Goal: Task Accomplishment & Management: Complete application form

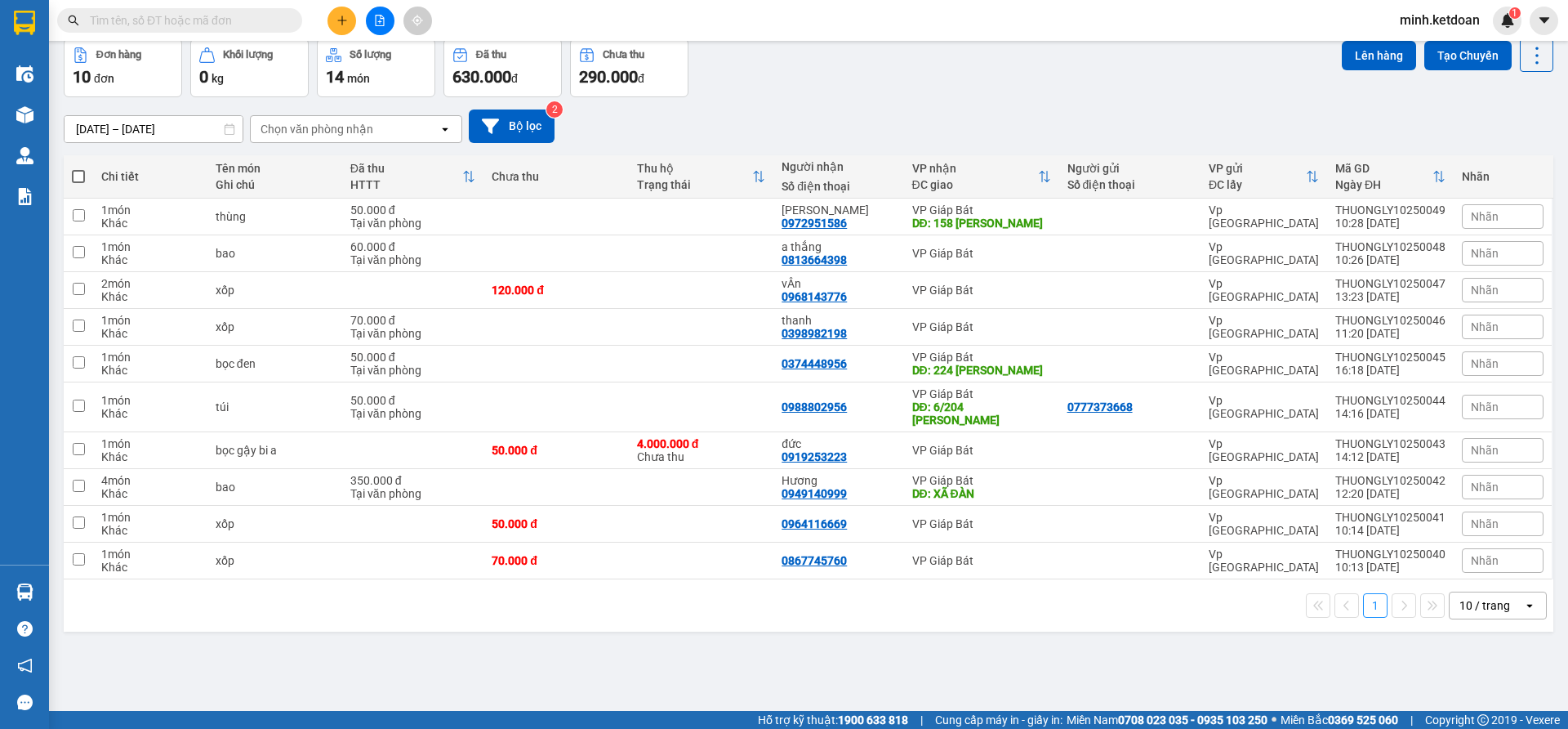
click at [338, 18] on icon "plus" at bounding box center [342, 21] width 12 height 12
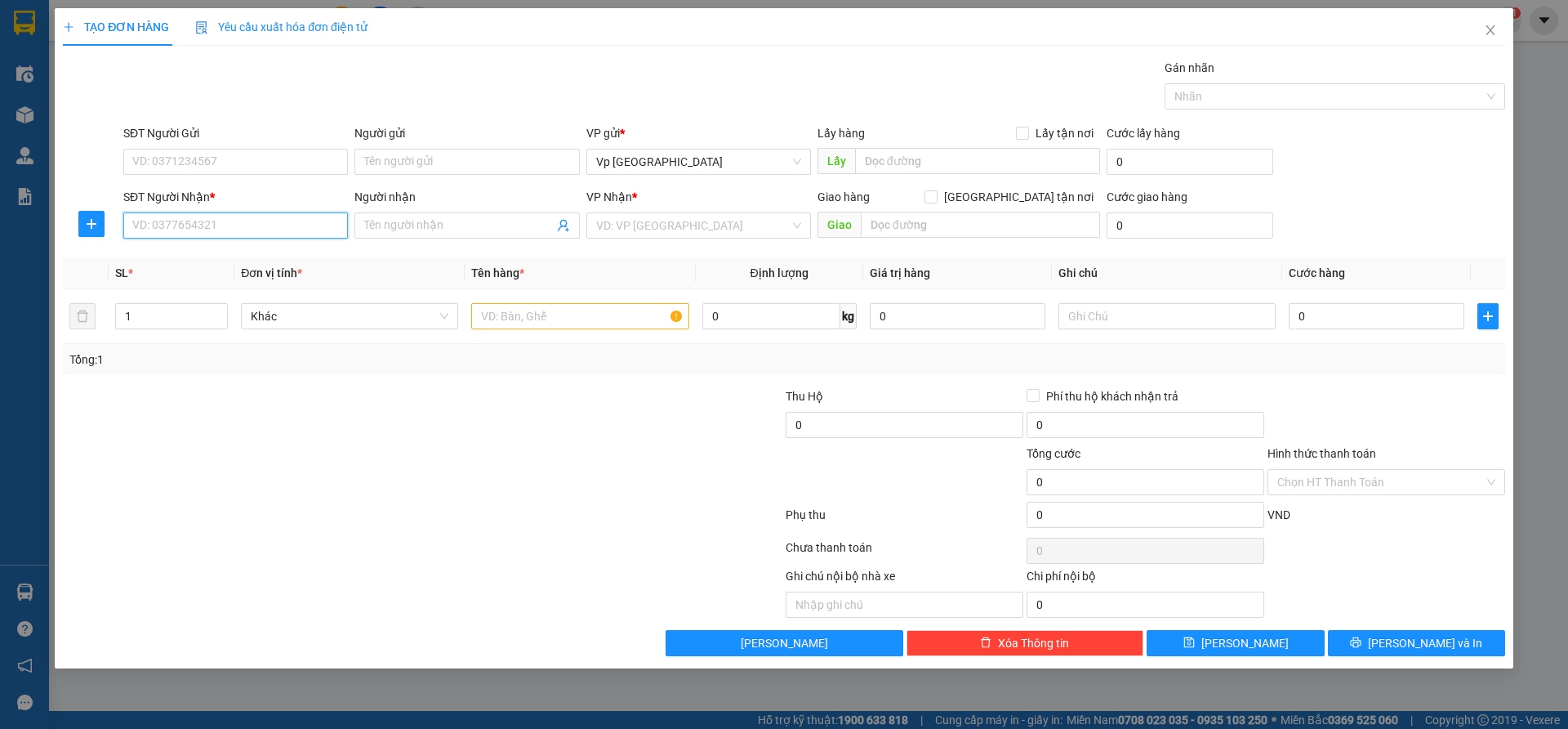
click at [250, 229] on input "SĐT Người Nhận *" at bounding box center [235, 225] width 225 height 26
click at [240, 250] on div "0949140999 - Hương" at bounding box center [235, 258] width 205 height 18
type input "0949140999"
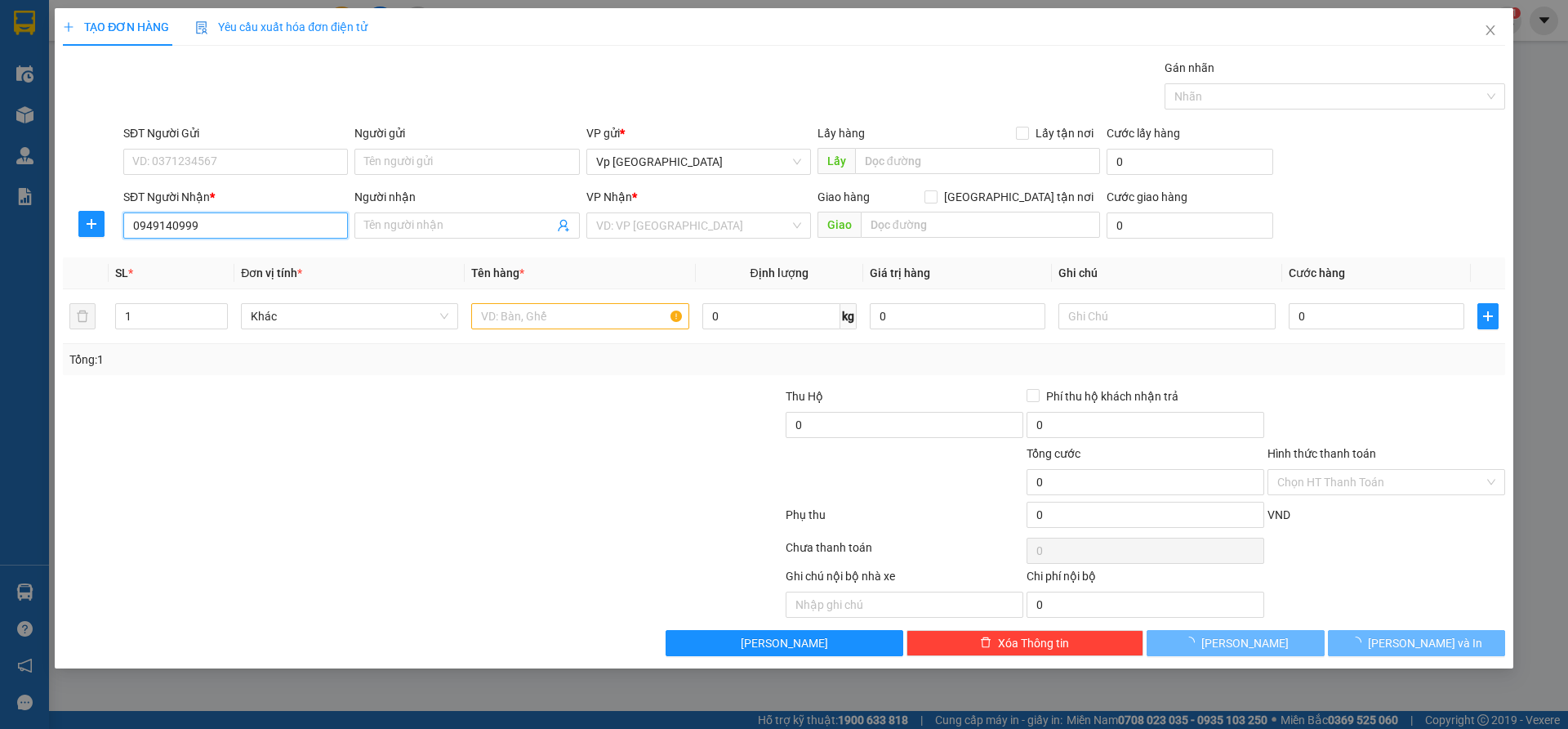
type input "Hương"
type input "XÃ ĐÀN"
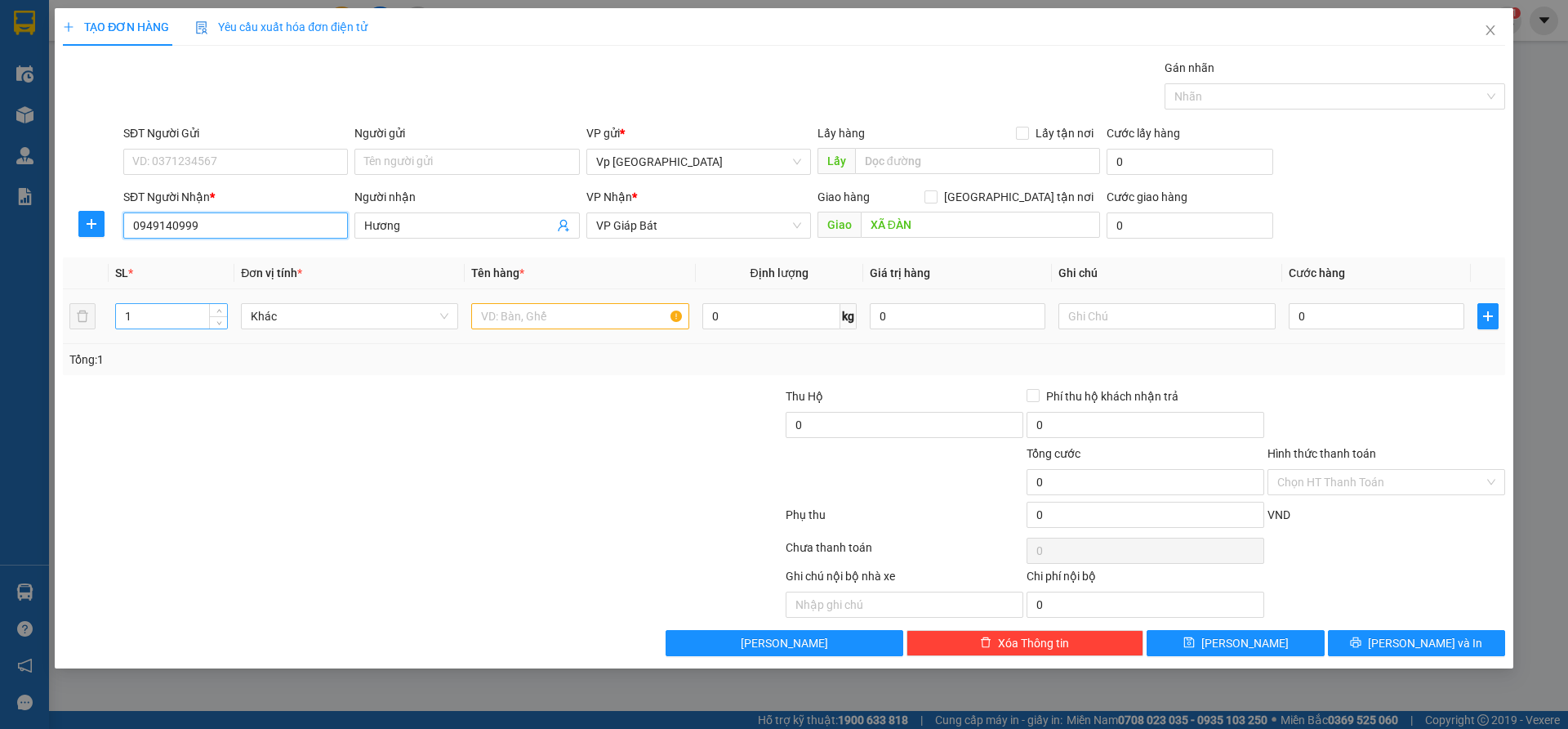
type input "0949140999"
click at [183, 318] on input "1" at bounding box center [171, 316] width 111 height 25
type input "4"
click at [593, 323] on input "text" at bounding box center [580, 316] width 217 height 26
type input "bao"
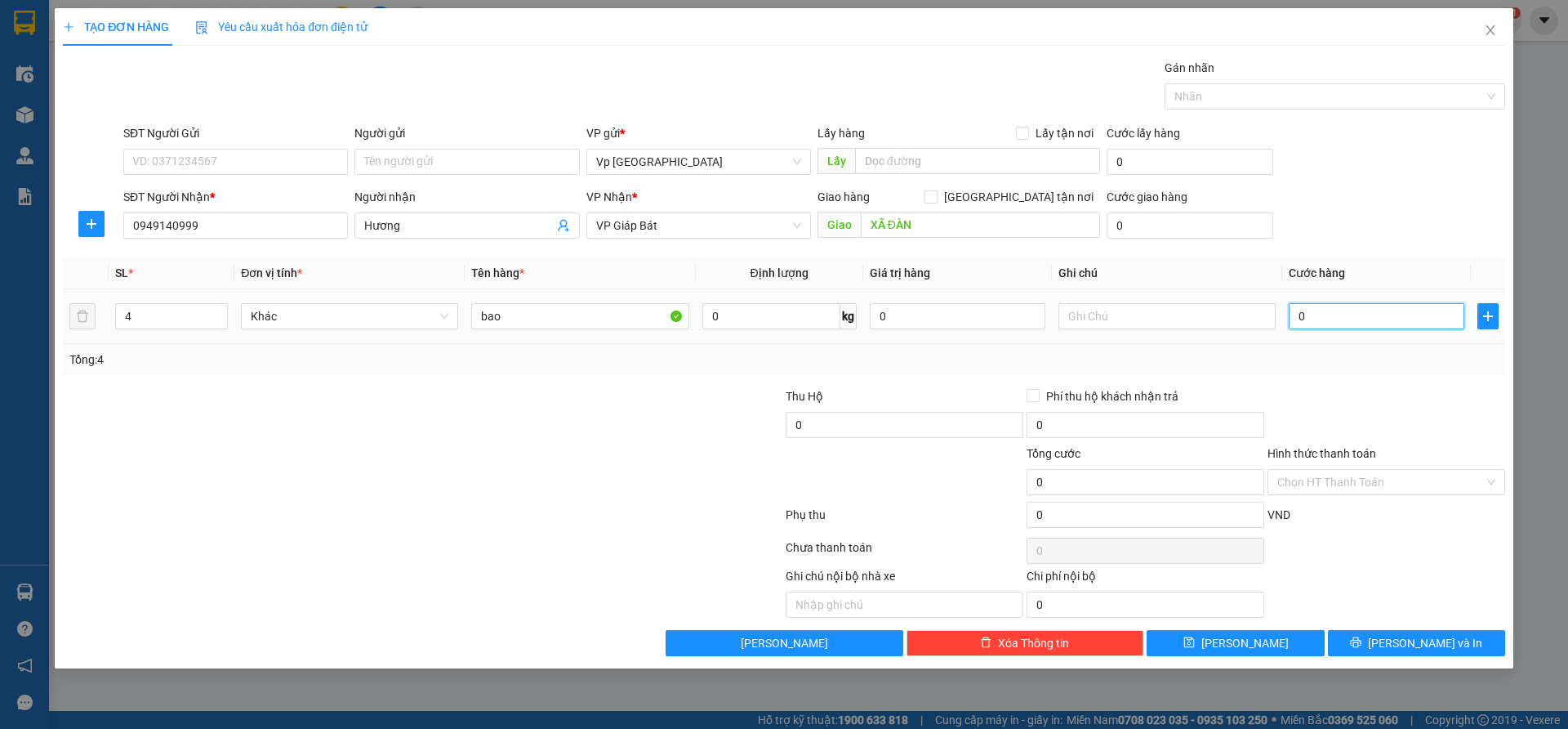
click at [1307, 308] on input "0" at bounding box center [1376, 316] width 175 height 26
type input "4"
type input "40"
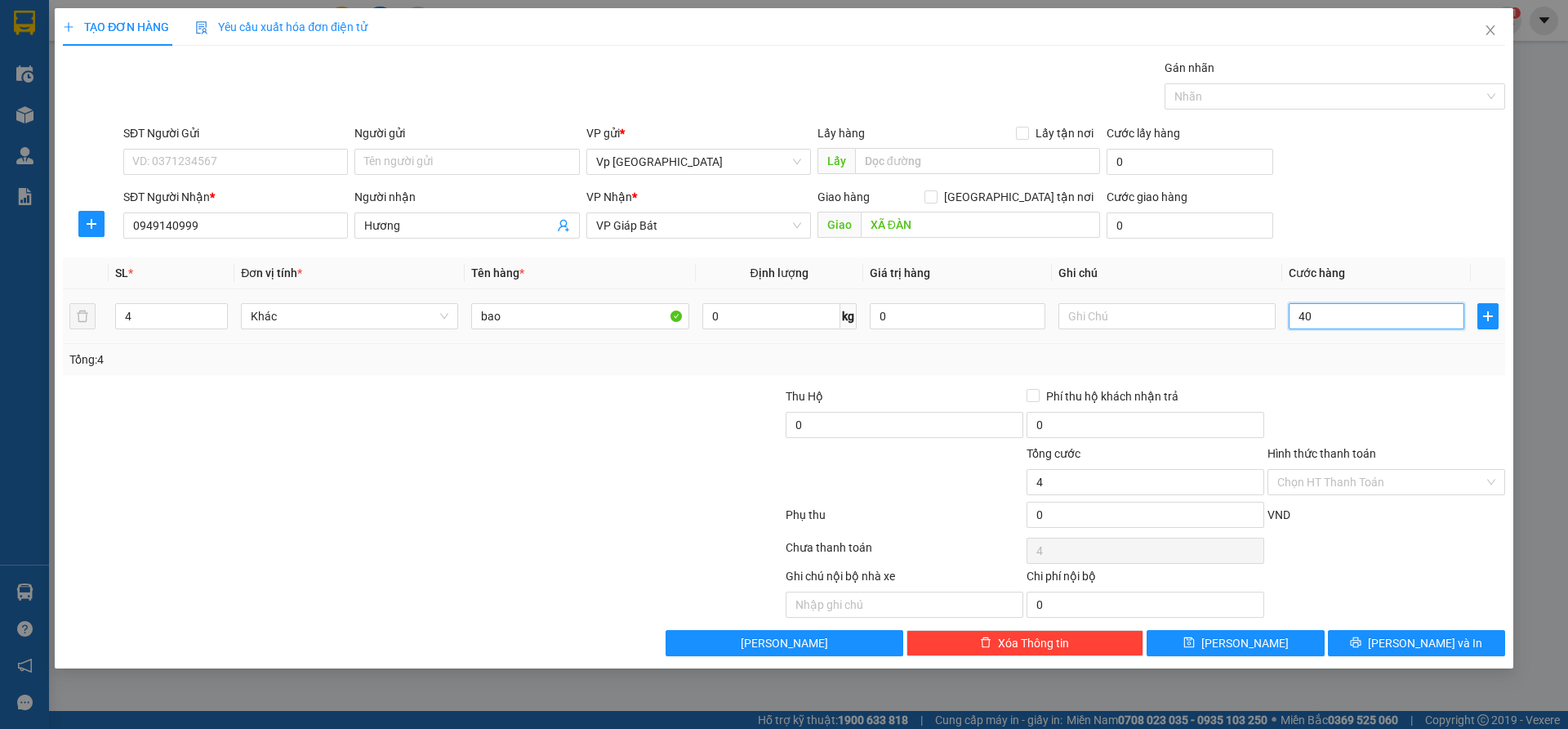
type input "40"
type input "400"
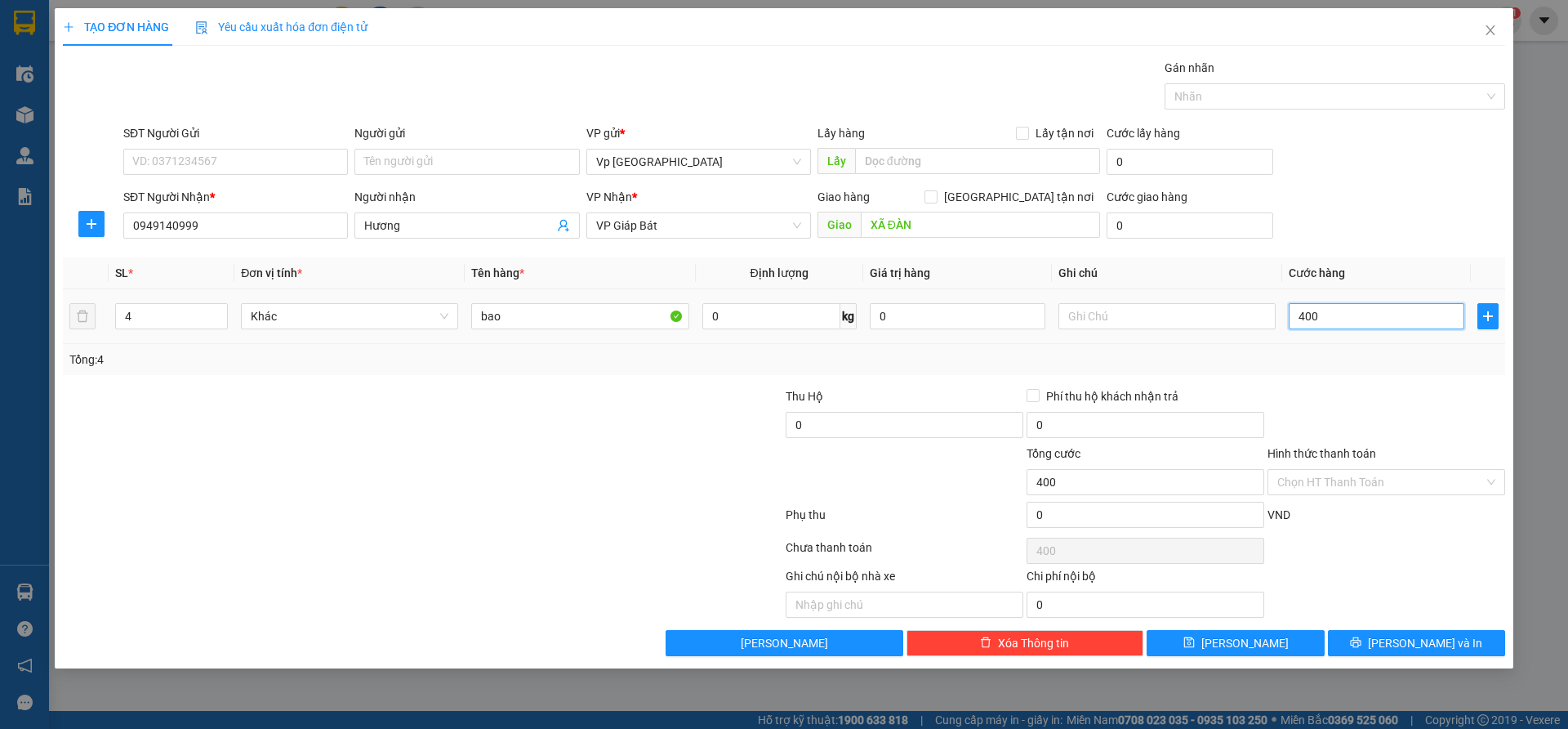
type input "4.000"
type input "40.000"
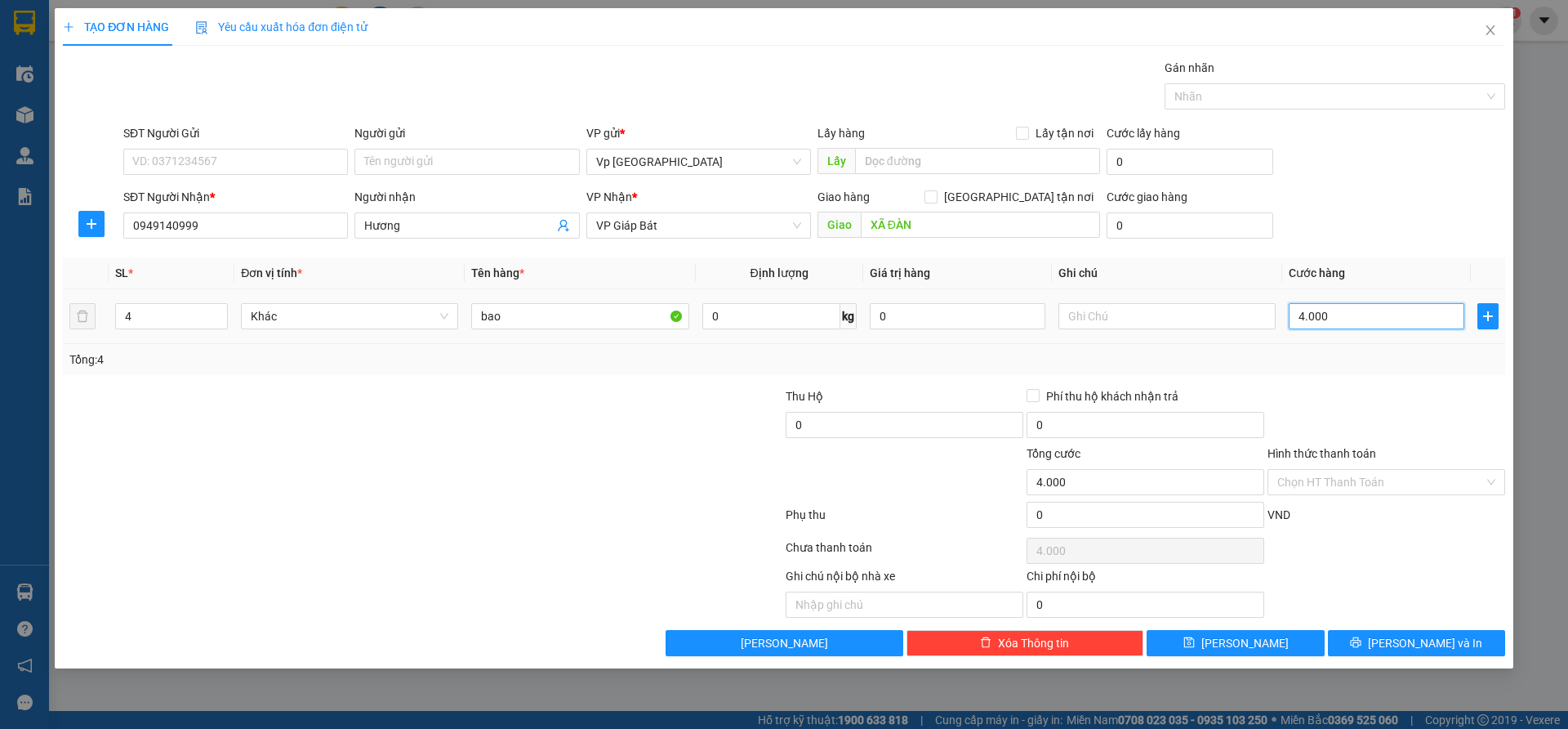
type input "40.000"
type input "400.000"
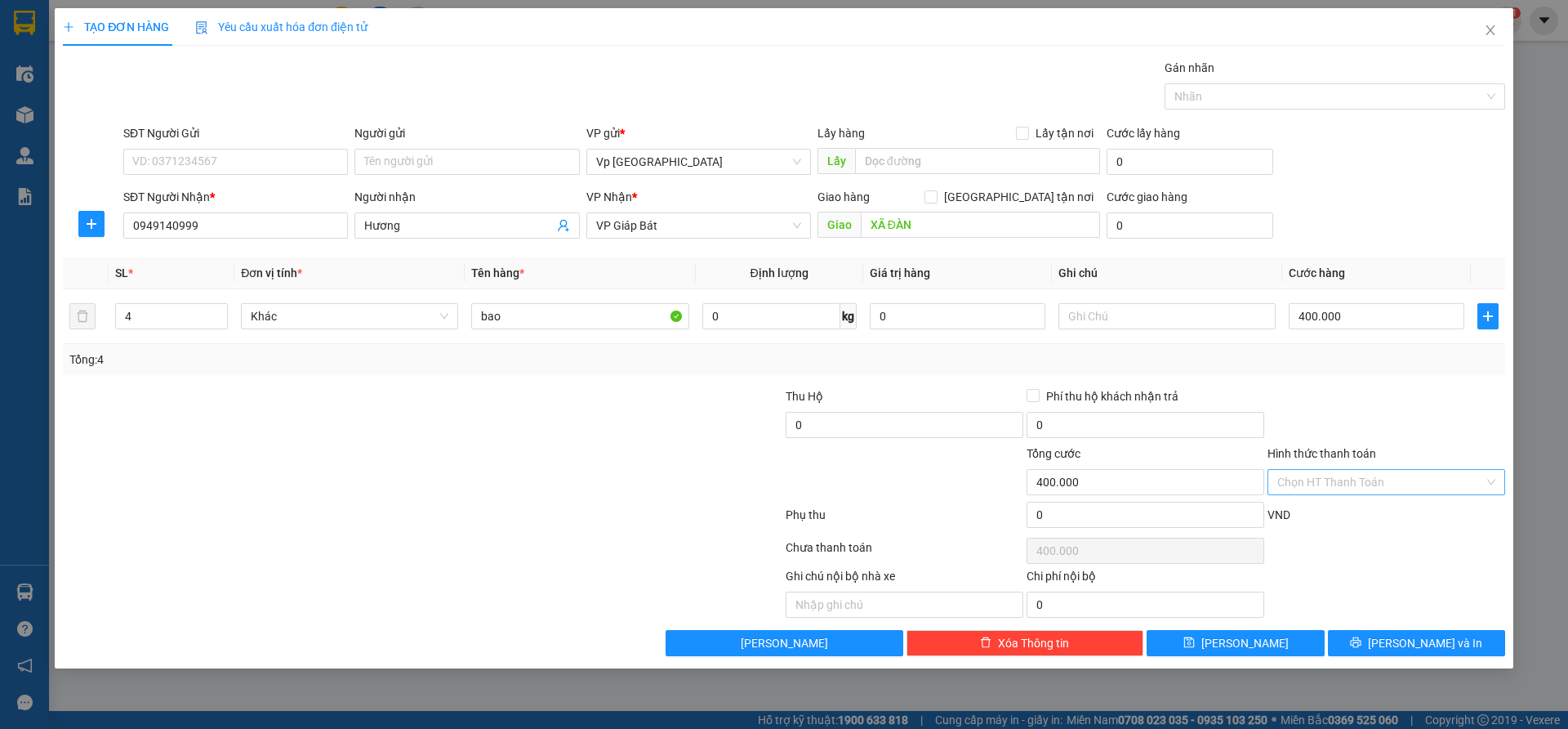
click at [1322, 494] on input "Hình thức thanh toán" at bounding box center [1380, 482] width 206 height 25
click at [1335, 522] on div "Tại văn phòng" at bounding box center [1386, 515] width 218 height 18
type input "0"
click at [1468, 641] on button "[PERSON_NAME] và In" at bounding box center [1416, 643] width 177 height 26
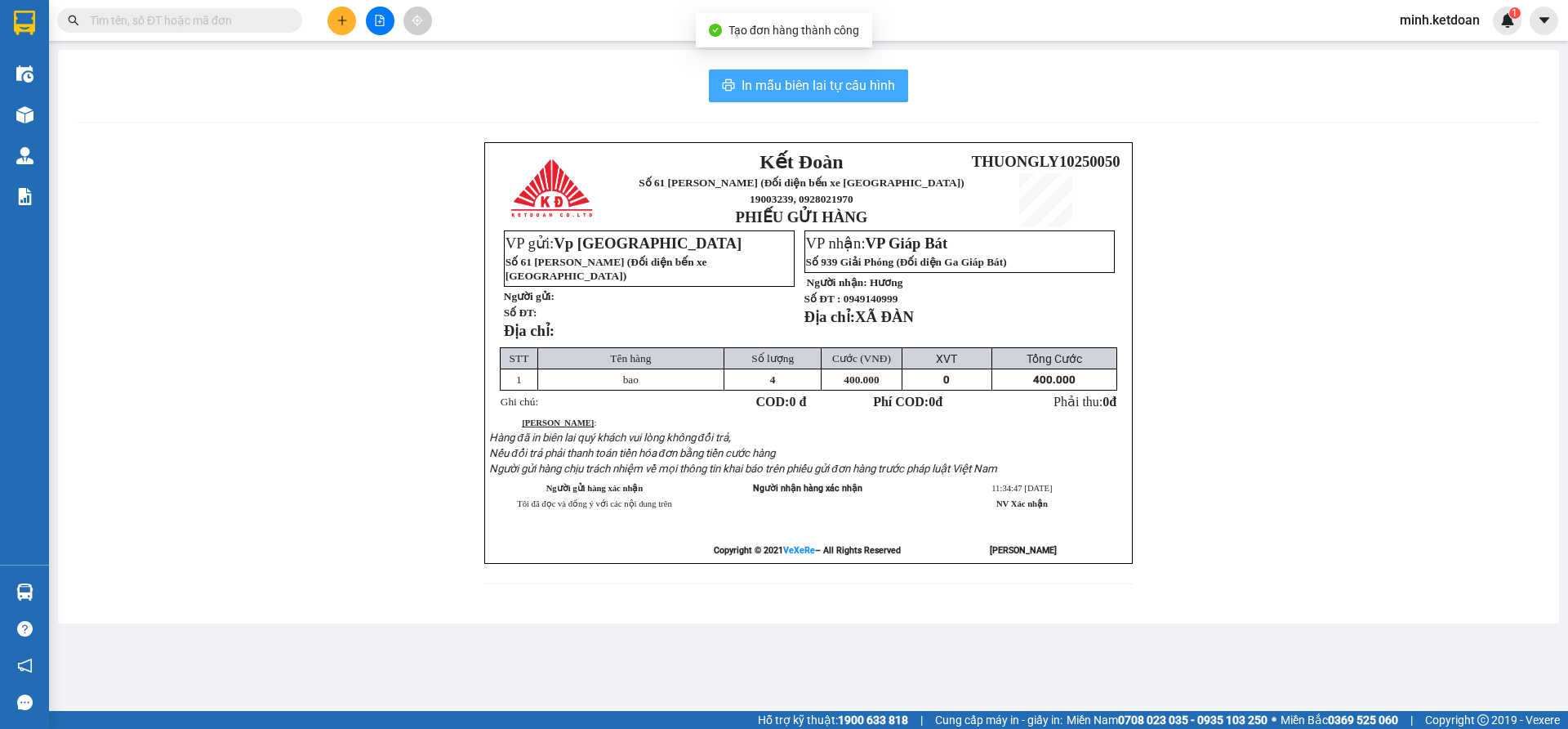
click at [820, 84] on span "In mẫu biên lai tự cấu hình" at bounding box center [818, 85] width 154 height 21
